Goal: Navigation & Orientation: Find specific page/section

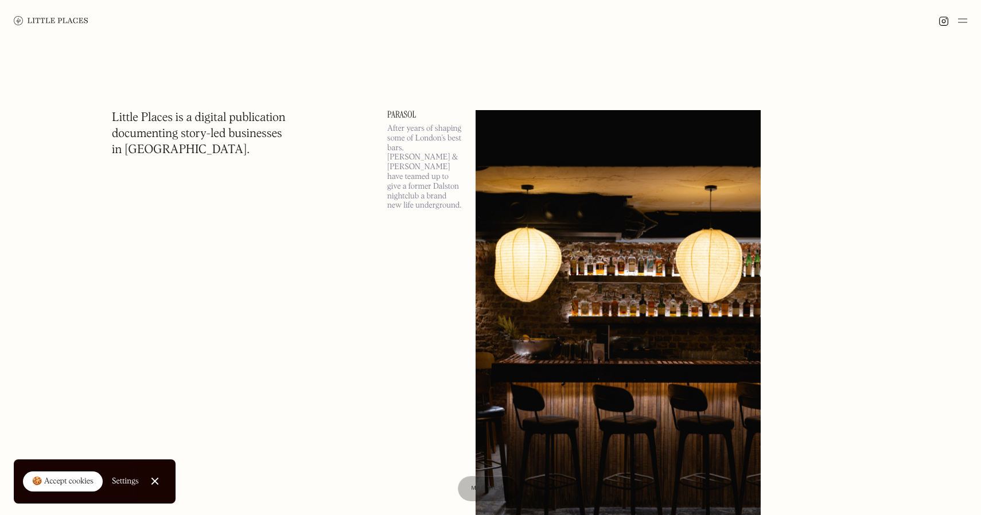
click at [53, 24] on img at bounding box center [51, 20] width 75 height 9
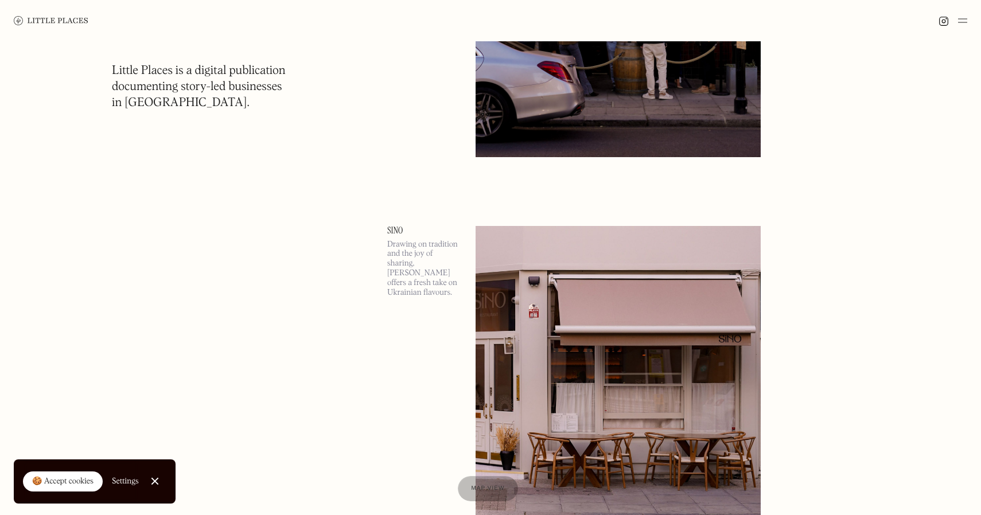
scroll to position [1813, 0]
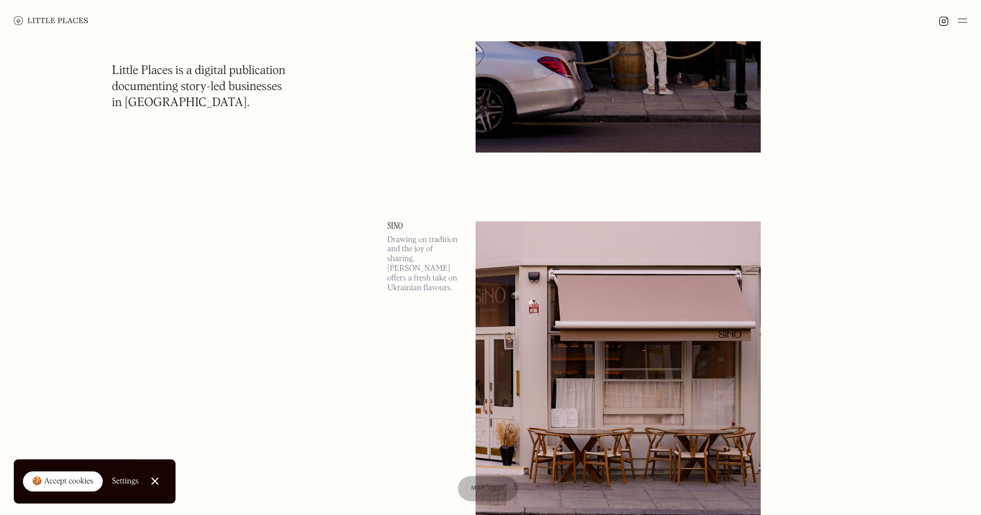
click at [959, 20] on img at bounding box center [962, 21] width 9 height 14
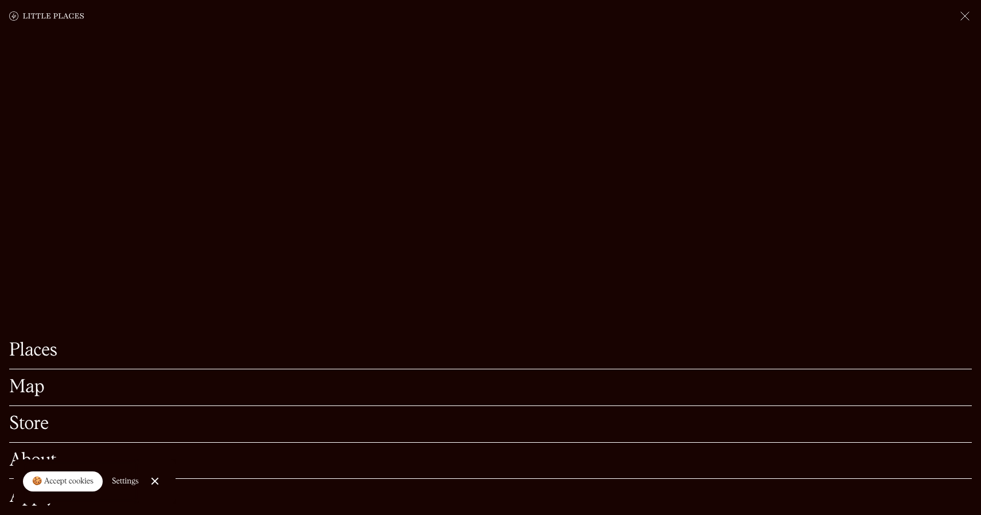
click at [24, 386] on link "Map" at bounding box center [490, 388] width 963 height 18
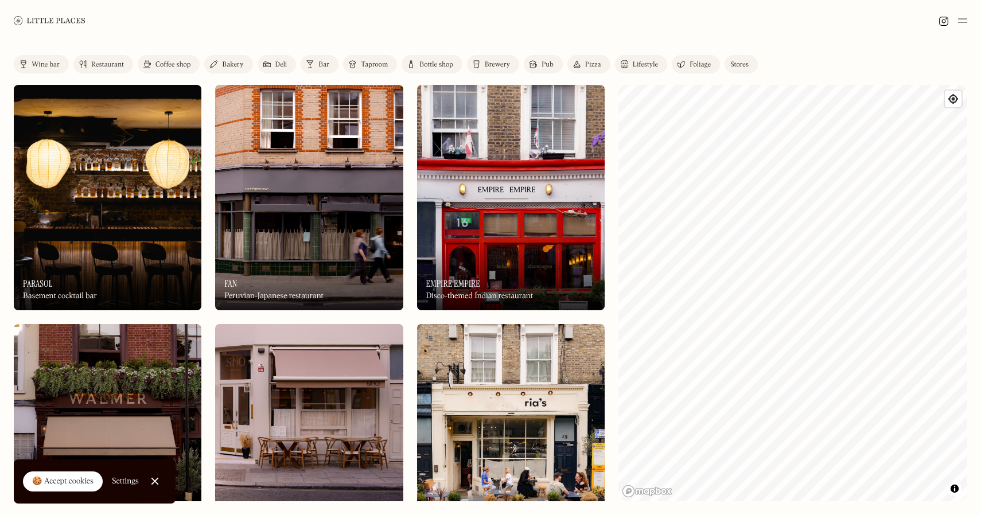
click at [182, 65] on div "Coffee shop" at bounding box center [172, 64] width 35 height 7
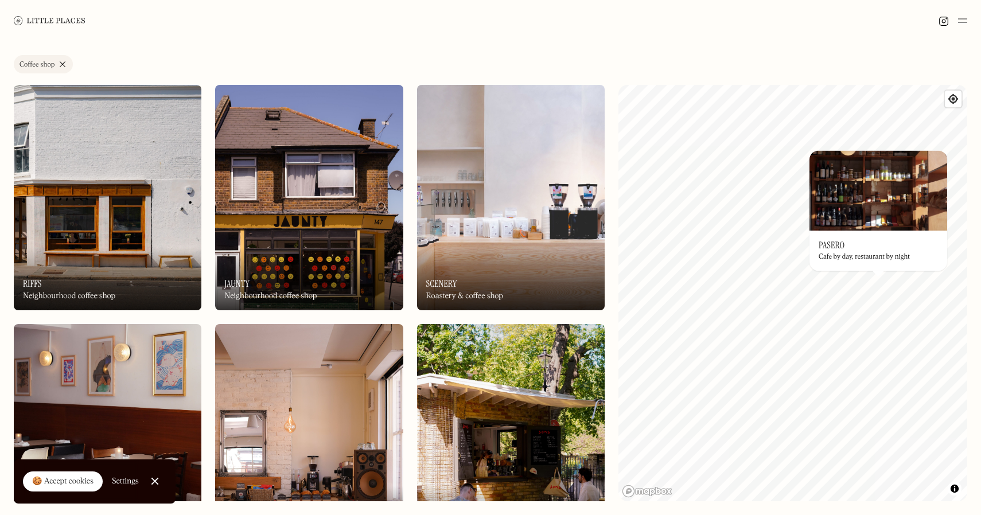
click at [838, 251] on h3 "Pasero" at bounding box center [832, 245] width 26 height 11
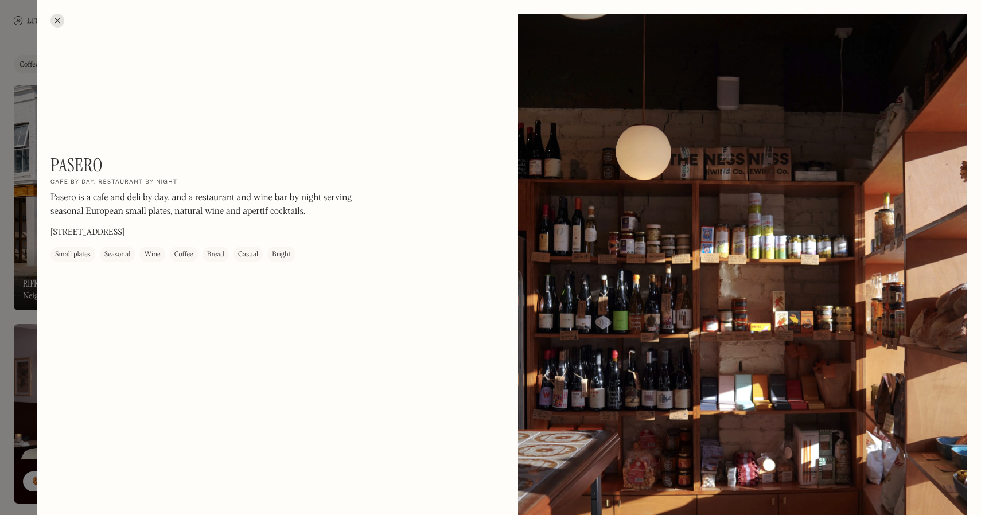
click at [59, 20] on div at bounding box center [57, 21] width 14 height 14
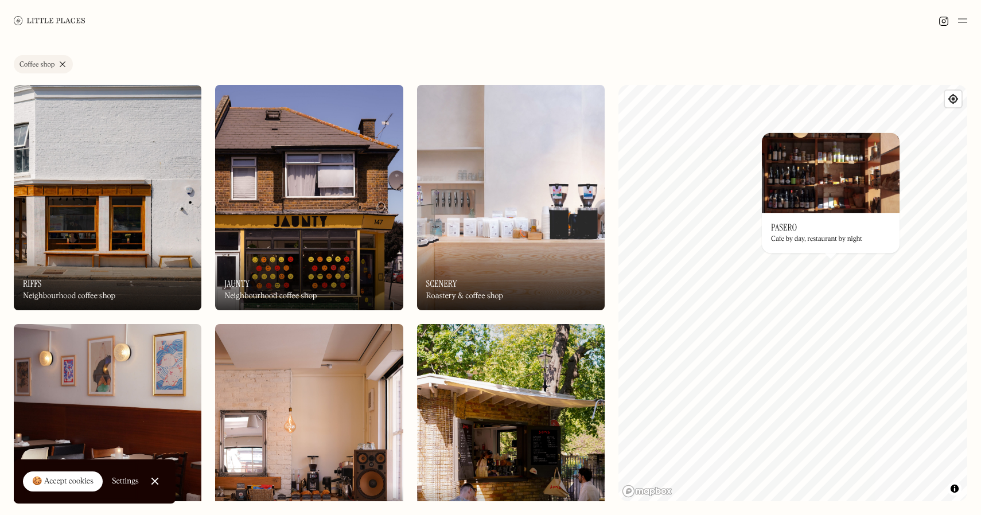
click at [562, 252] on div "Label Coffee shop Wine bar Restaurant Coffee shop Bakery Deli Bar Taproom Bottl…" at bounding box center [490, 278] width 981 height 474
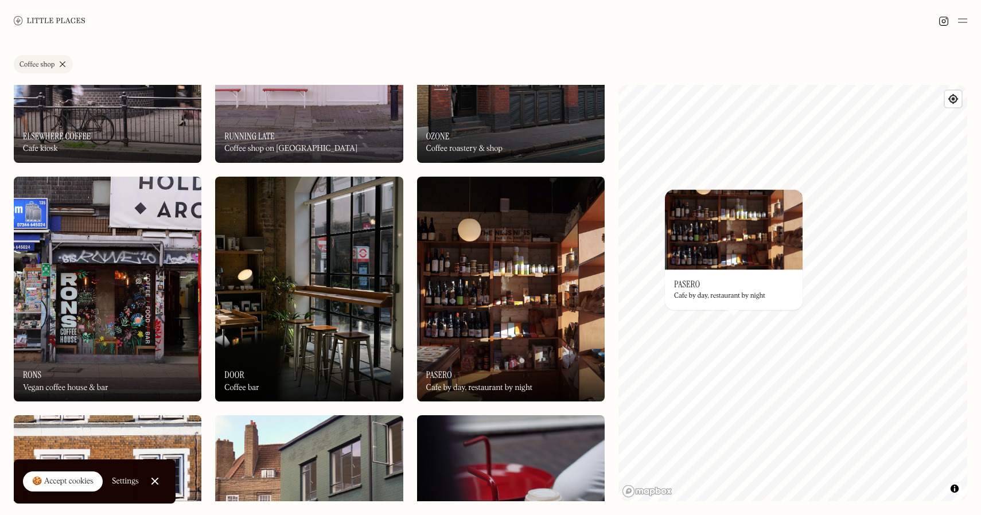
scroll to position [878, 0]
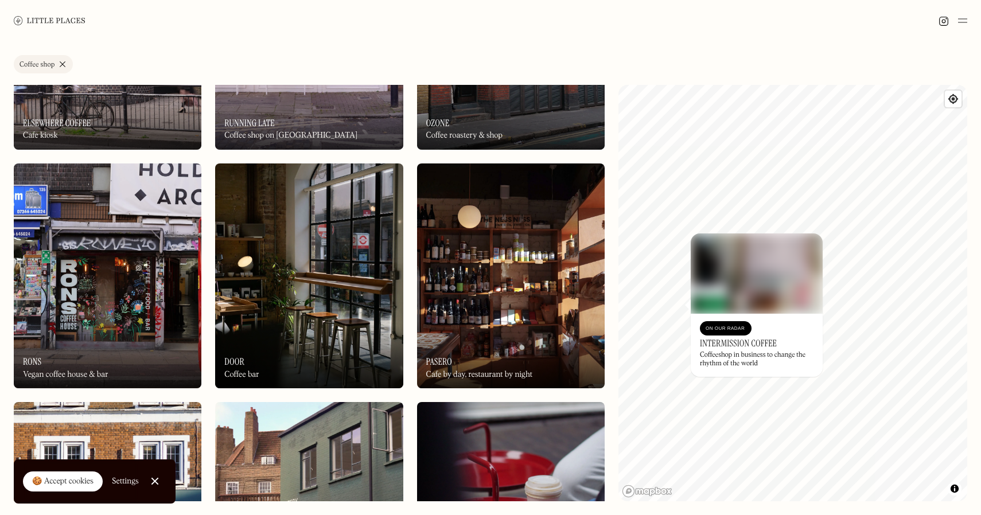
click at [719, 283] on img at bounding box center [757, 273] width 132 height 80
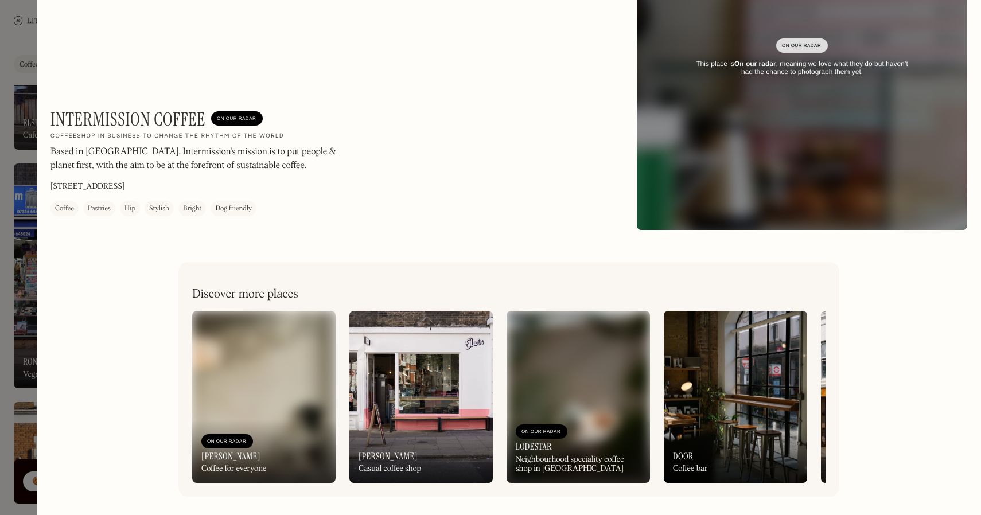
scroll to position [227, 0]
click at [16, 202] on div at bounding box center [490, 257] width 981 height 515
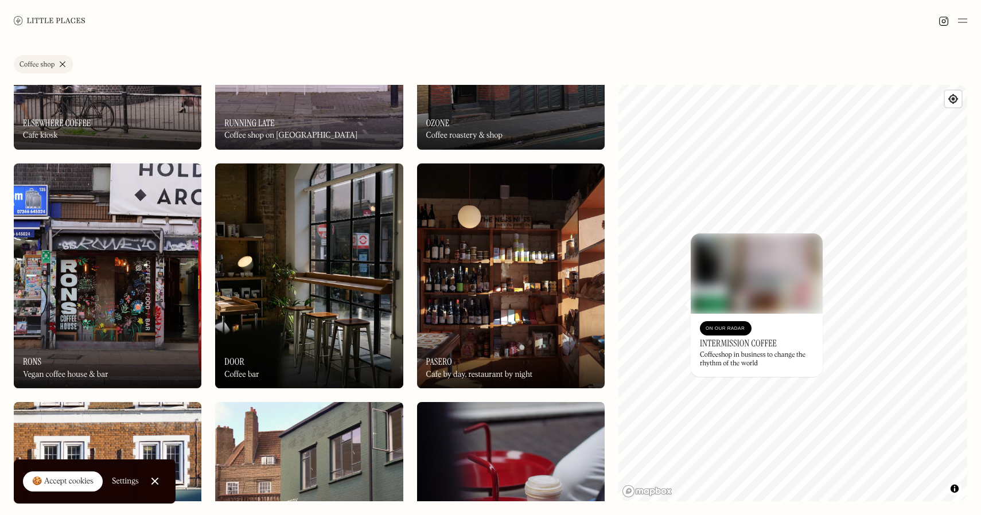
click at [16, 202] on img at bounding box center [108, 276] width 188 height 225
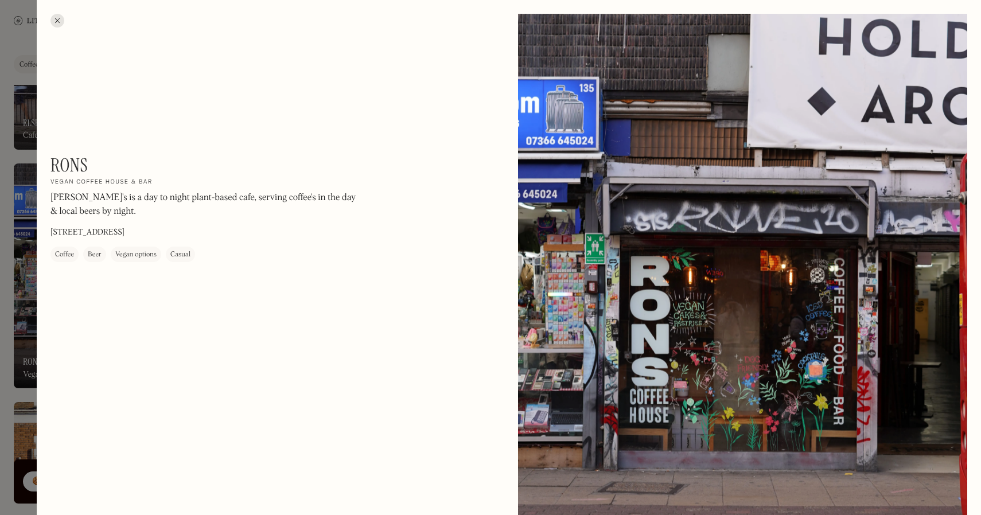
click at [57, 23] on div at bounding box center [57, 21] width 14 height 14
